Goal: Information Seeking & Learning: Learn about a topic

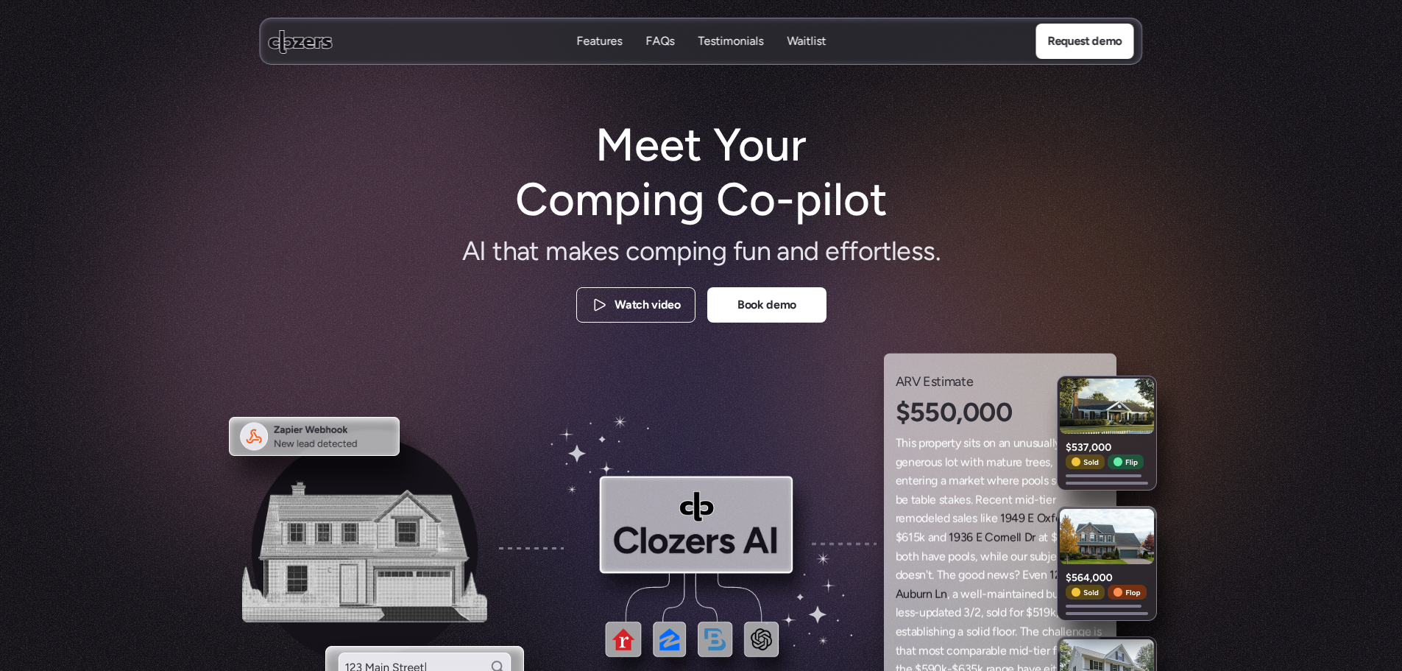
click at [729, 152] on h1 "Meet Your Comping Co-pilot" at bounding box center [701, 173] width 400 height 110
click at [728, 152] on h1 "Meet Your Comping Co-pilot" at bounding box center [701, 173] width 400 height 110
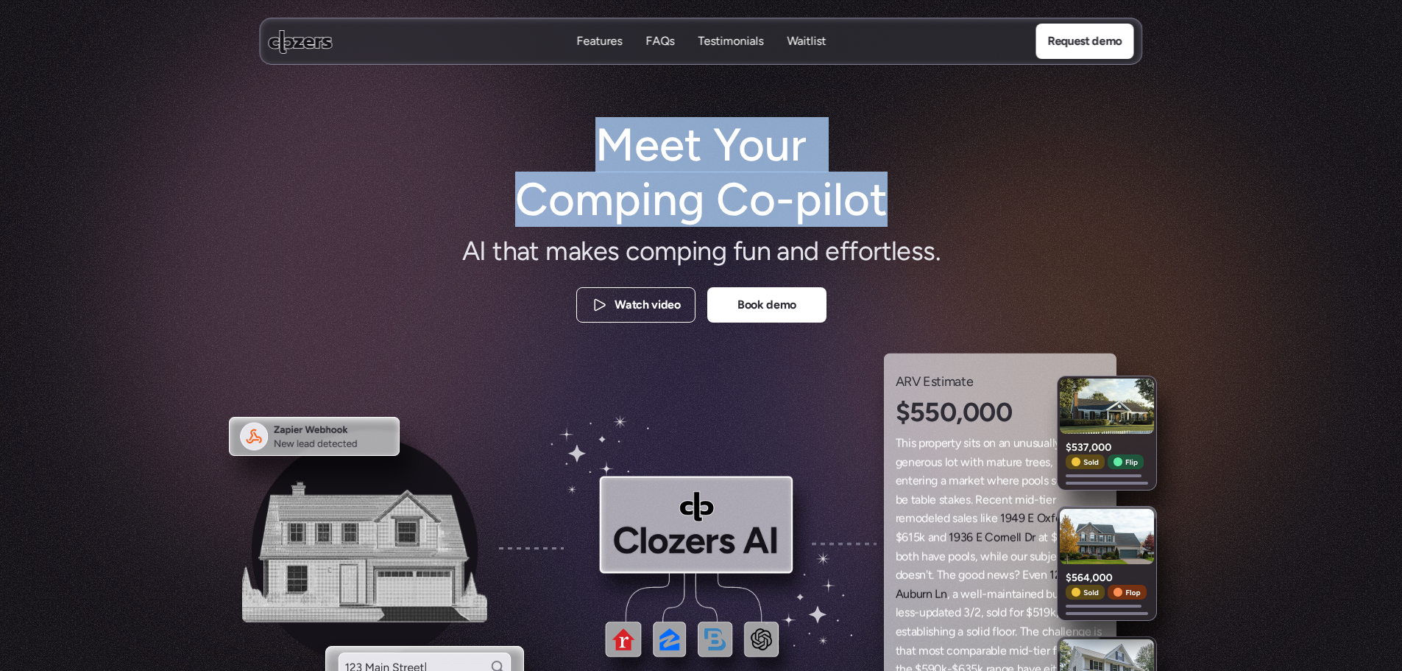
click at [728, 152] on h1 "Meet Your Comping Co-pilot" at bounding box center [701, 173] width 400 height 110
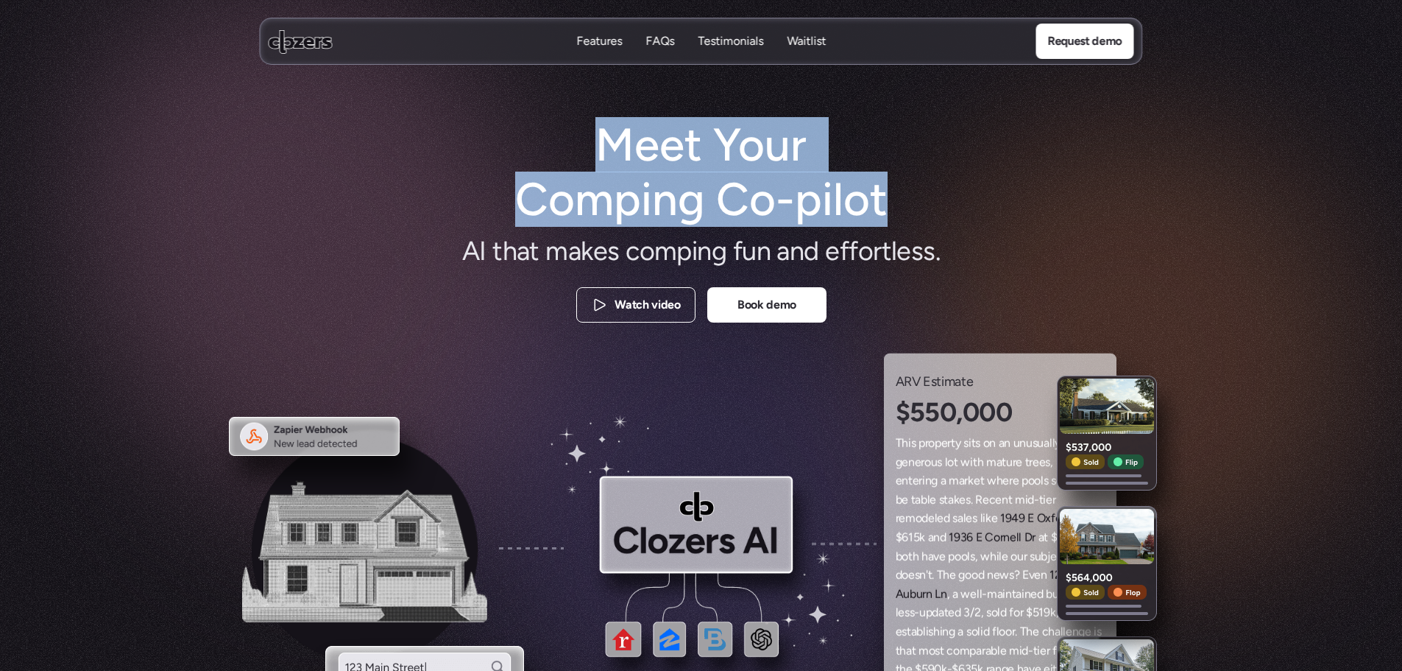
click at [674, 197] on h1 "Meet Your Comping Co-pilot" at bounding box center [701, 173] width 400 height 110
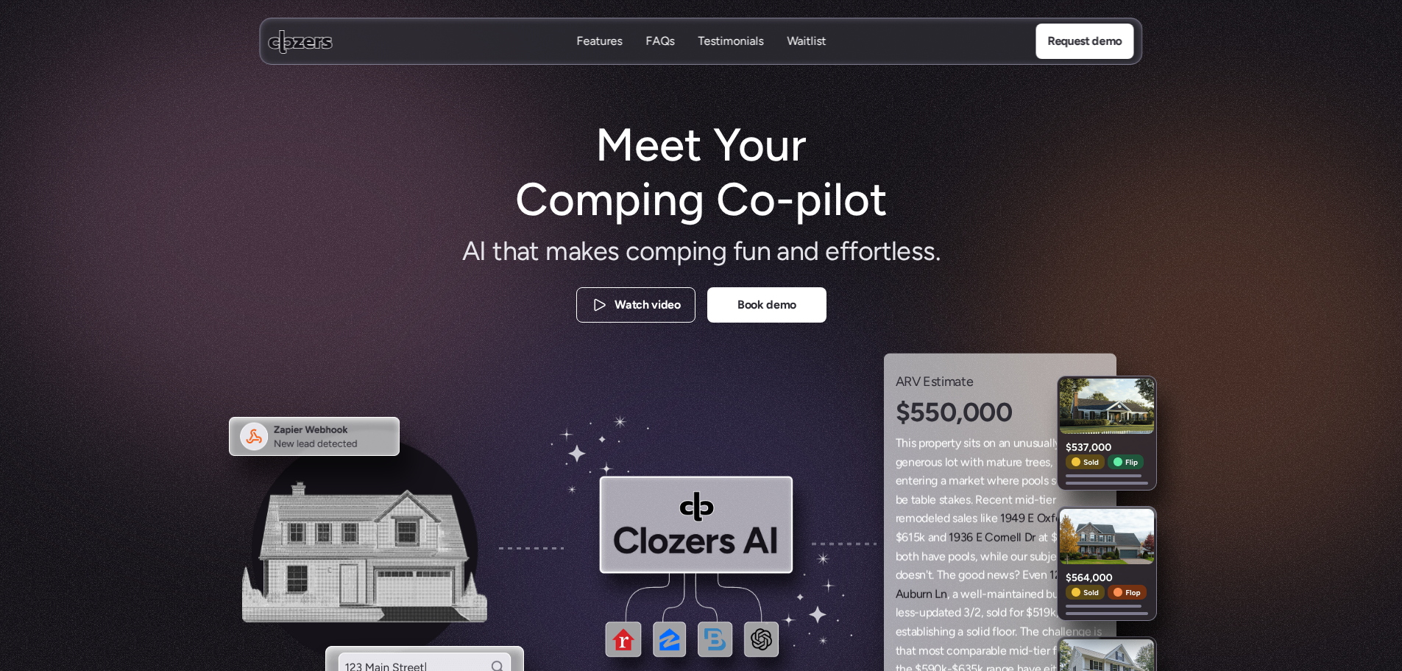
click at [593, 173] on h1 "Meet Your Comping Co-pilot" at bounding box center [701, 173] width 400 height 110
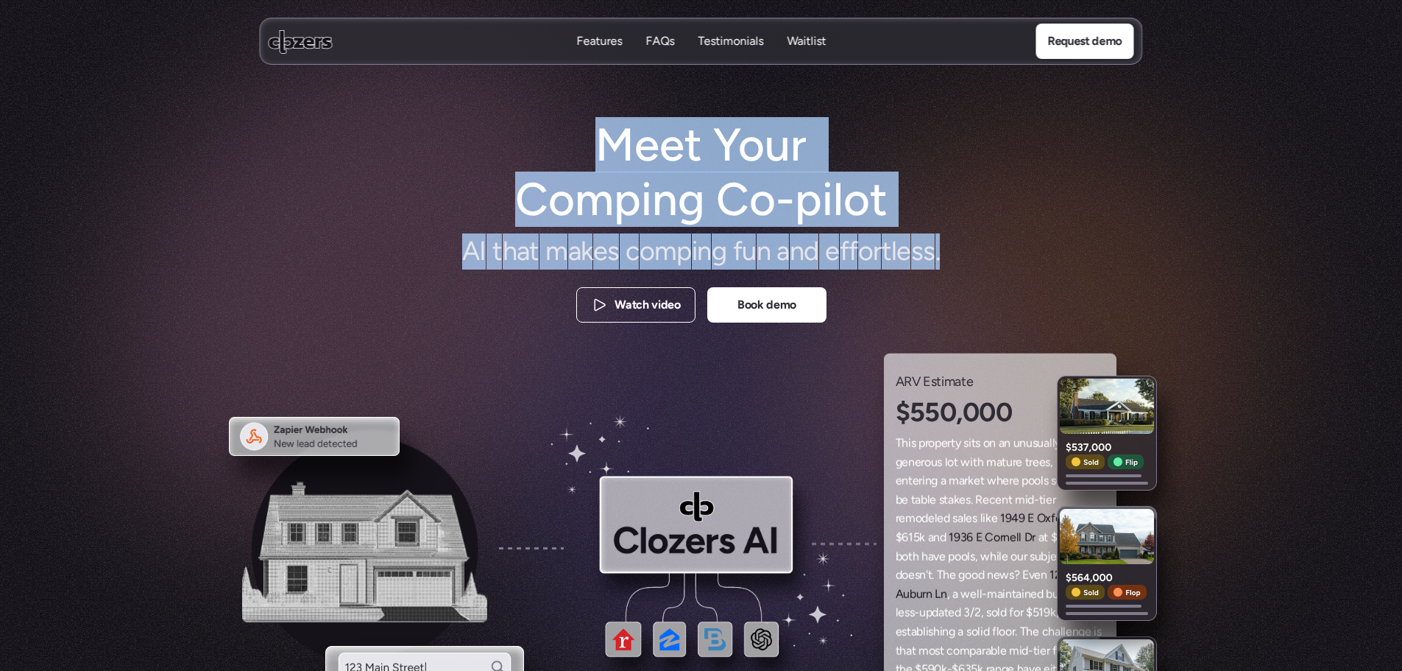
drag, startPoint x: 610, startPoint y: 141, endPoint x: 1041, endPoint y: 249, distance: 444.1
click at [1041, 249] on div "Meet Your Comping Co-pilot A I t h a t m a k e s c o m p i n g f u n a n d e f …" at bounding box center [701, 223] width 883 height 211
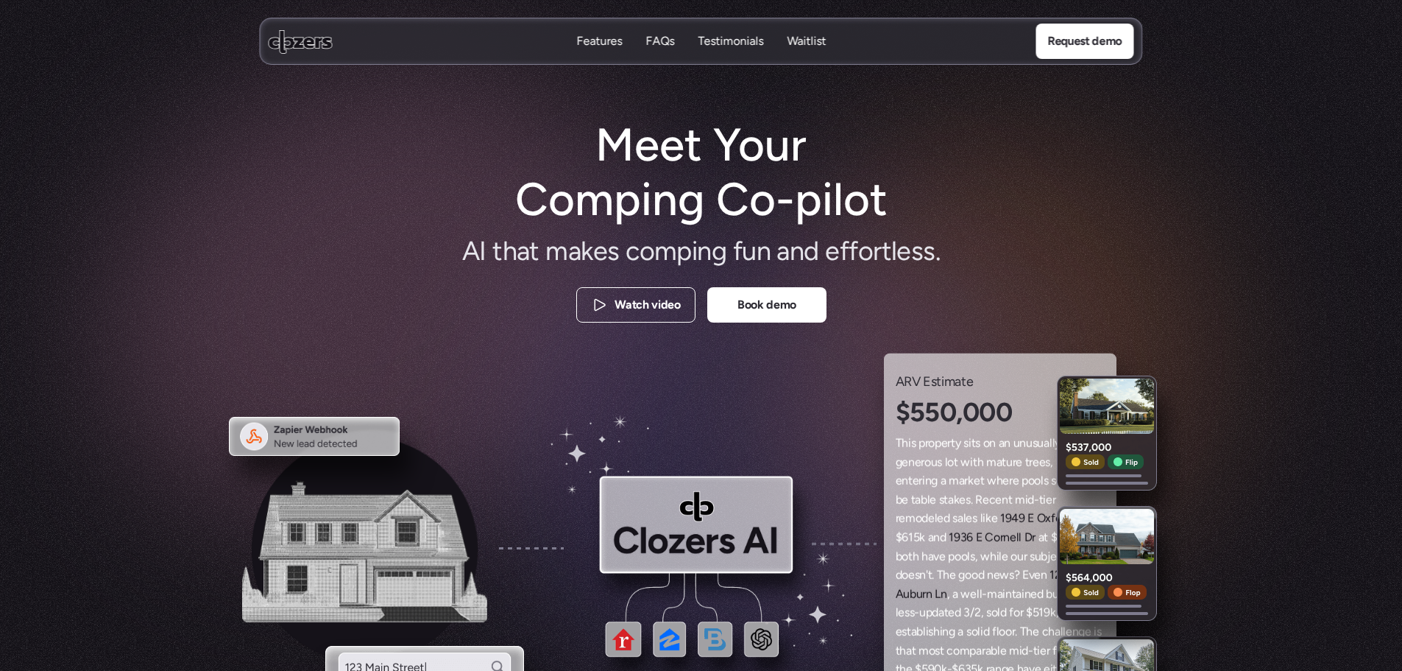
click at [1034, 242] on div "Meet Your Comping Co-pilot A I t h a t m a k e s c o m p i n g f u n a n d e f …" at bounding box center [701, 223] width 883 height 211
